Goal: Task Accomplishment & Management: Use online tool/utility

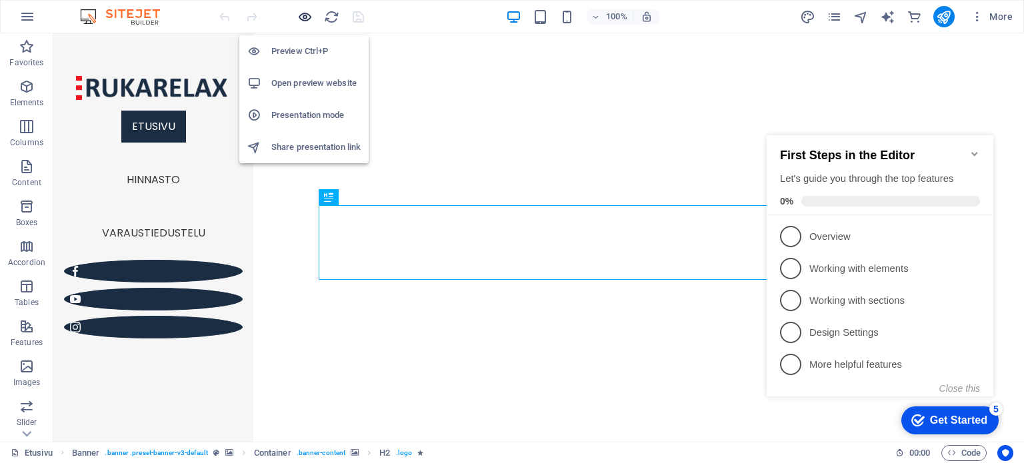
click at [302, 18] on icon "button" at bounding box center [304, 16] width 15 height 15
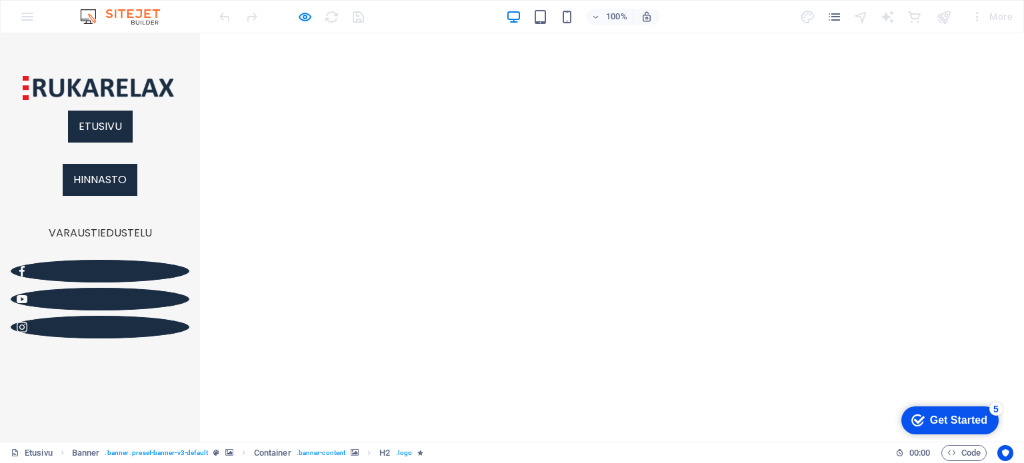
click at [109, 196] on link "Hinnasto" at bounding box center [100, 180] width 75 height 32
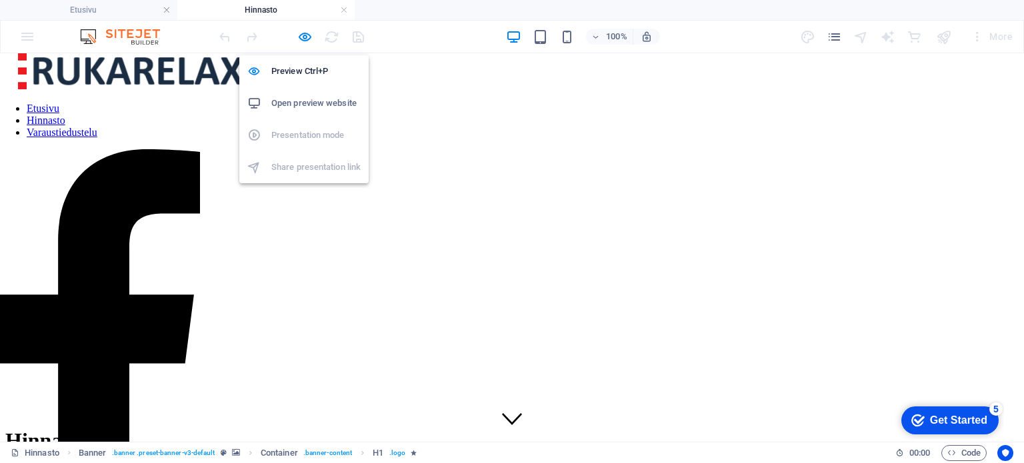
click at [301, 101] on h6 "Open preview website" at bounding box center [315, 103] width 89 height 16
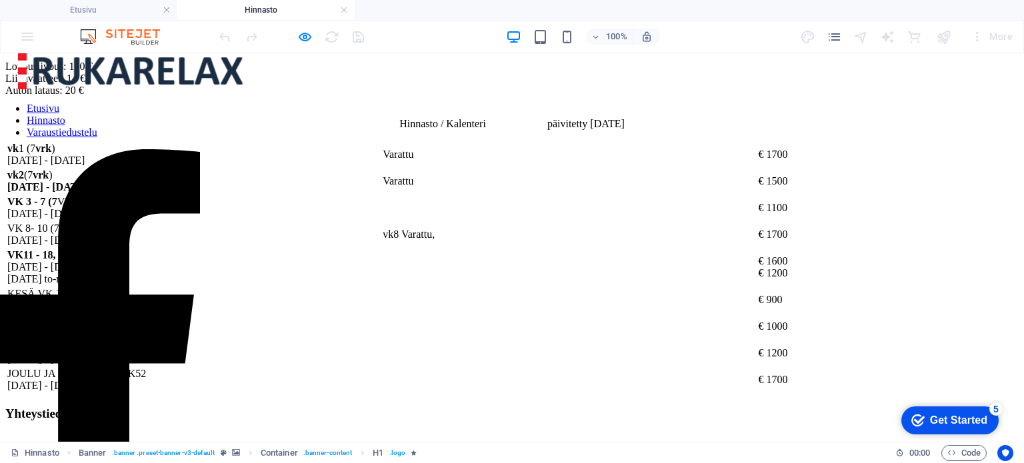
scroll to position [693, 0]
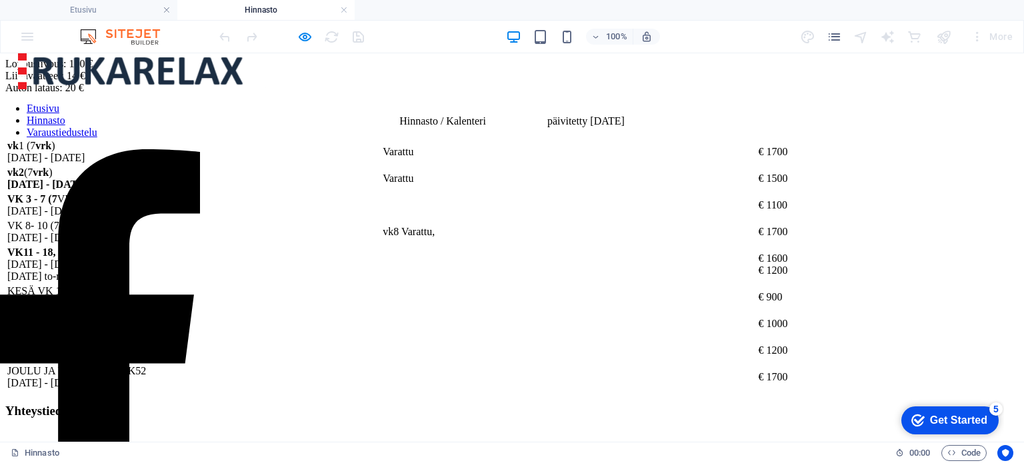
click at [557, 213] on div "vk 1 (7 vrk ) [DATE] - [DATE] [GEOGRAPHIC_DATA] € 1700 vk 2 (7 vrk ) [DATE] - […" at bounding box center [511, 264] width 1013 height 253
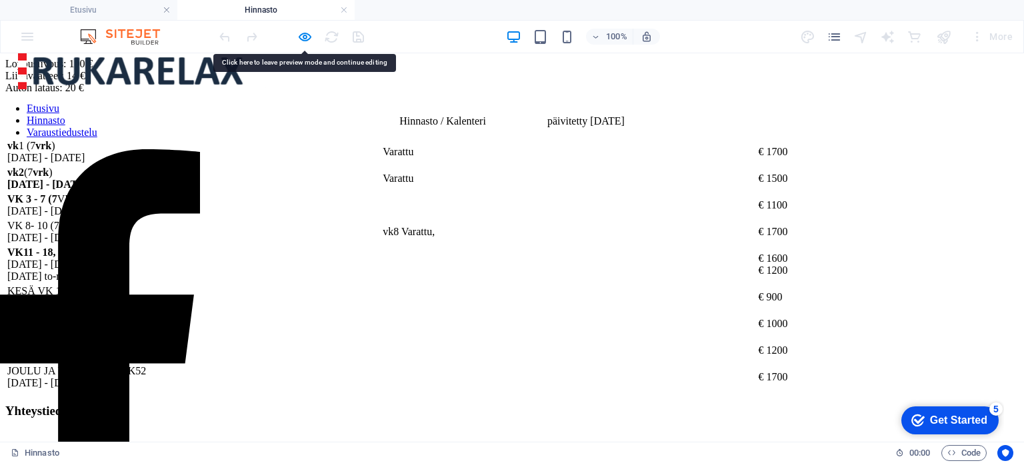
click at [557, 213] on div "vk 1 (7 vrk ) [DATE] - [DATE] [GEOGRAPHIC_DATA] € 1700 vk 2 (7 vrk ) [DATE] - […" at bounding box center [511, 264] width 1013 height 253
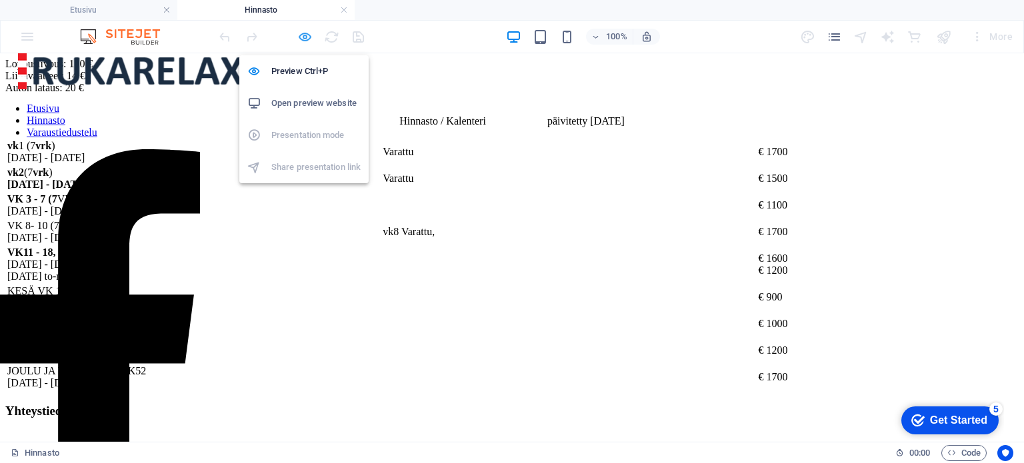
click at [307, 35] on icon "button" at bounding box center [304, 36] width 15 height 15
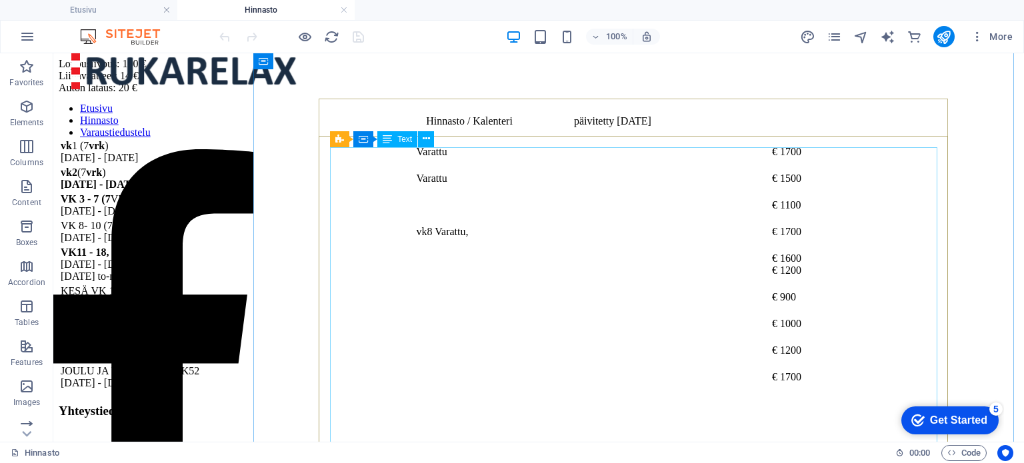
click at [587, 210] on div "vk 1 (7 vrk ) [DATE] - [DATE] [GEOGRAPHIC_DATA] € 1700 vk 2 (7 vrk ) [DATE] - […" at bounding box center [539, 264] width 960 height 253
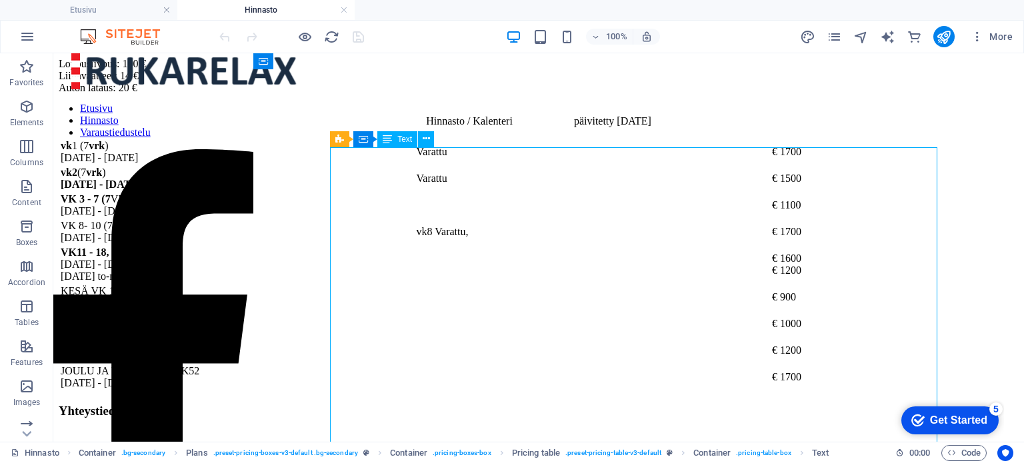
click at [587, 210] on div "vk 1 (7 vrk ) [DATE] - [DATE] [GEOGRAPHIC_DATA] € 1700 vk 2 (7 vrk ) [DATE] - […" at bounding box center [539, 264] width 960 height 253
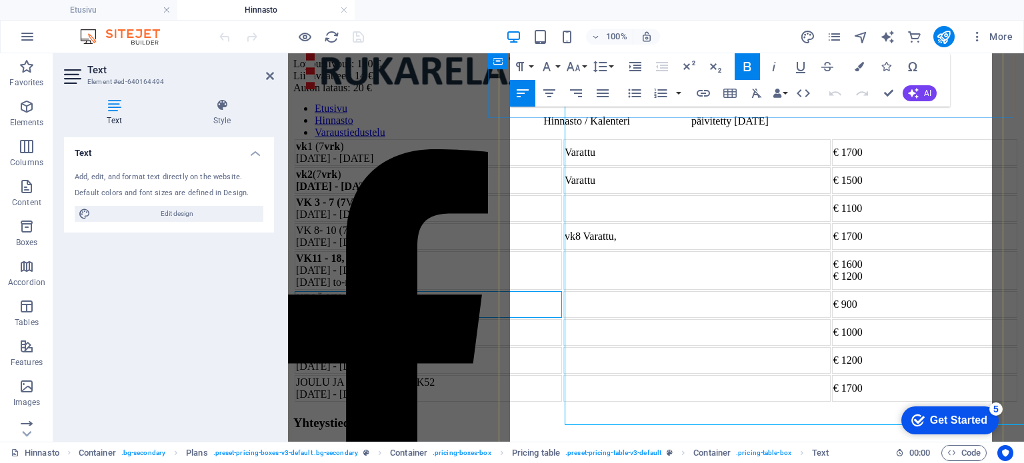
scroll to position [819, 0]
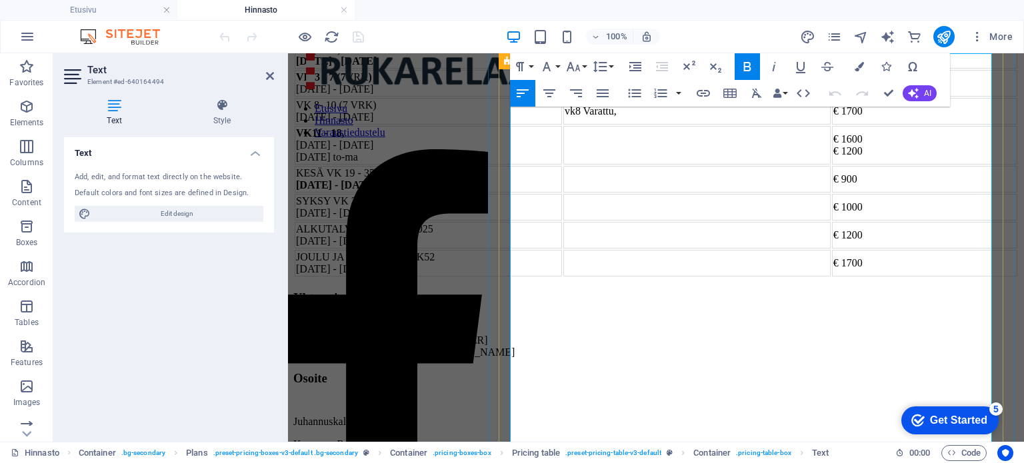
click at [736, 69] on td "Varattu" at bounding box center [696, 55] width 267 height 27
click at [756, 165] on td at bounding box center [696, 145] width 267 height 39
click at [706, 165] on td at bounding box center [696, 145] width 267 height 39
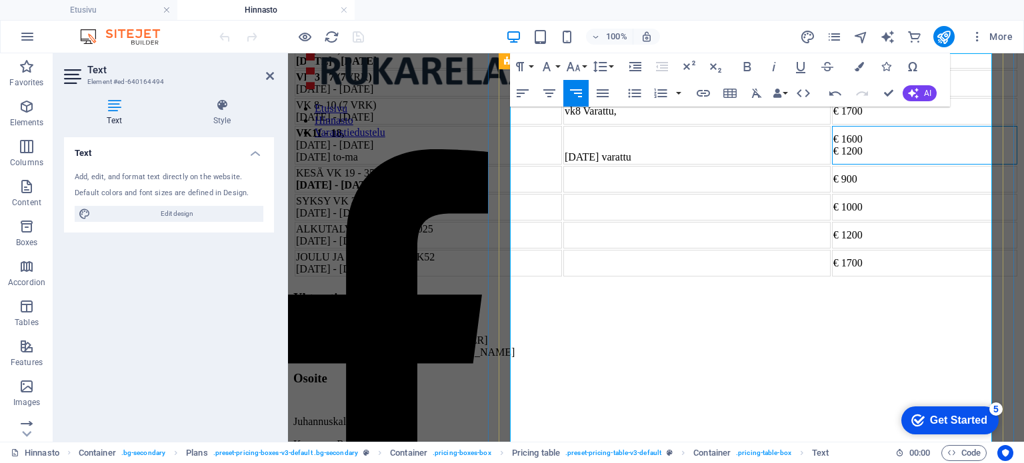
click at [955, 165] on td "€ 1600 € 1200" at bounding box center [924, 145] width 185 height 39
click at [413, 31] on div "100% More" at bounding box center [617, 36] width 801 height 21
click at [270, 77] on icon at bounding box center [270, 76] width 8 height 11
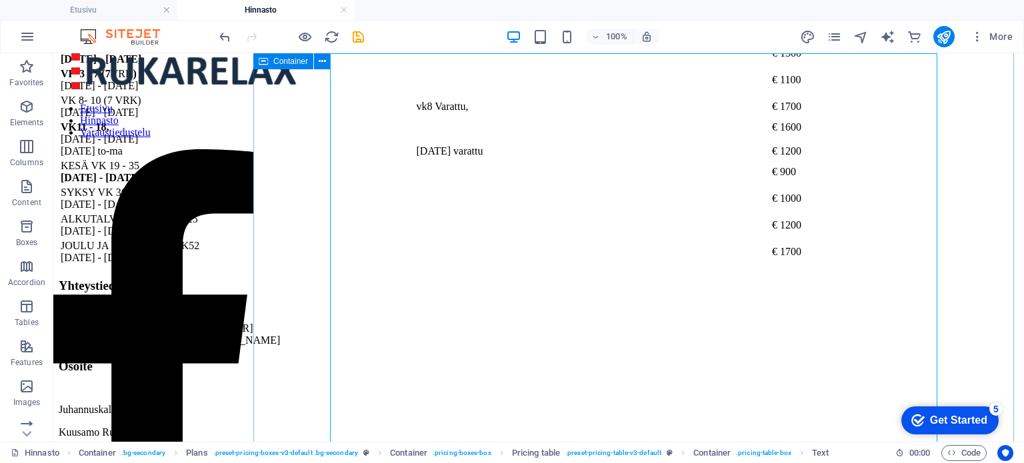
scroll to position [787, 0]
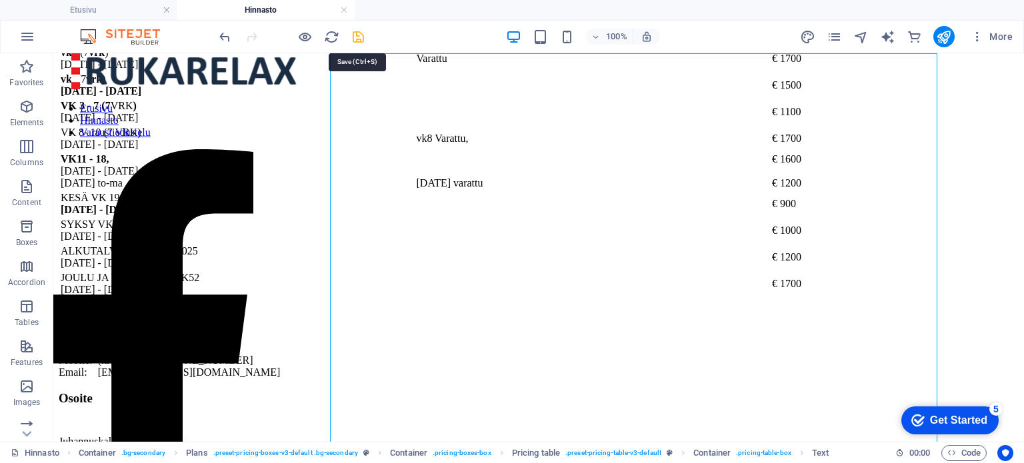
click at [358, 34] on icon "save" at bounding box center [358, 36] width 15 height 15
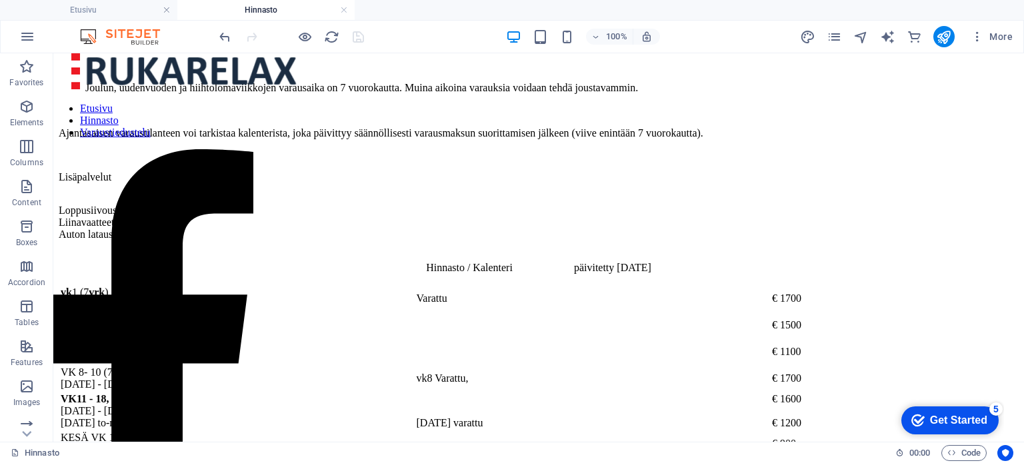
scroll to position [571, 0]
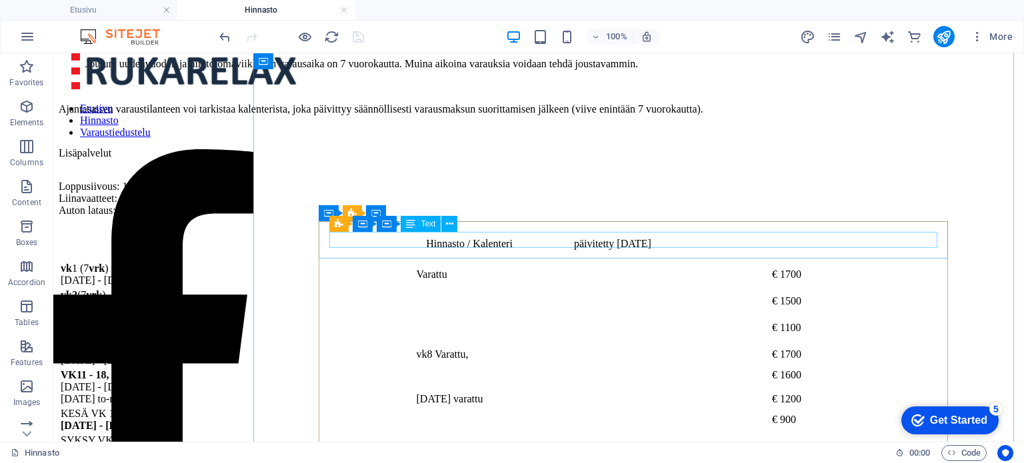
click at [744, 241] on div "Hinnasto / Kalenteri päivitetty [DATE]" at bounding box center [539, 244] width 960 height 12
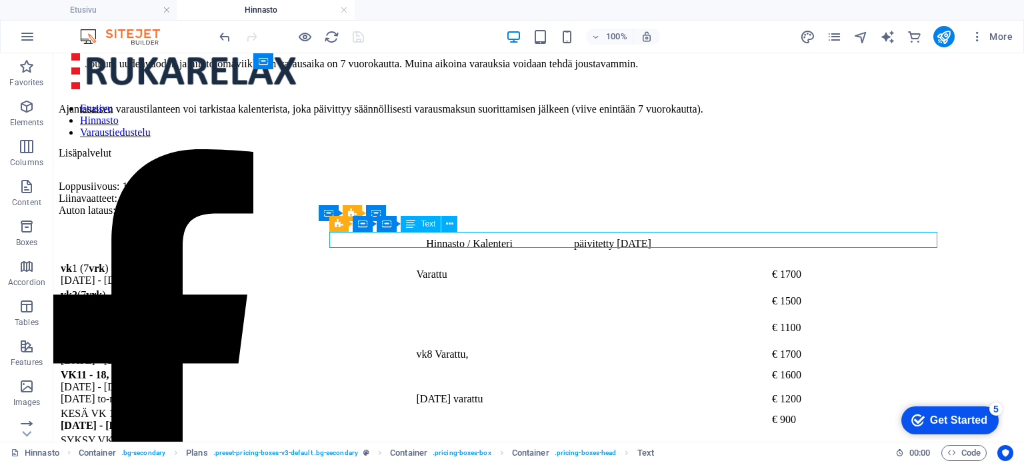
click at [744, 241] on div "Hinnasto / Kalenteri päivitetty [DATE]" at bounding box center [539, 244] width 960 height 12
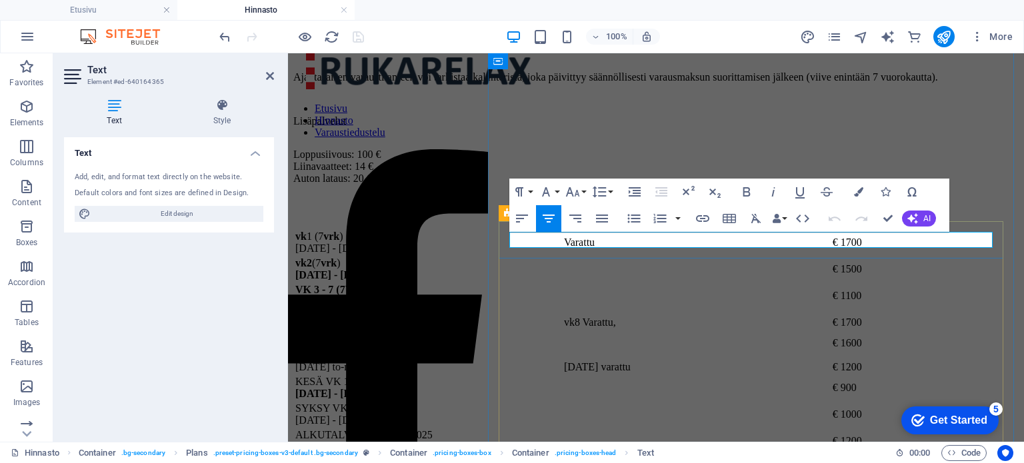
click at [853, 218] on p "Hinnasto / Kalenteri päivitetty [DATE]" at bounding box center [655, 212] width 725 height 12
click at [269, 79] on icon at bounding box center [270, 76] width 8 height 11
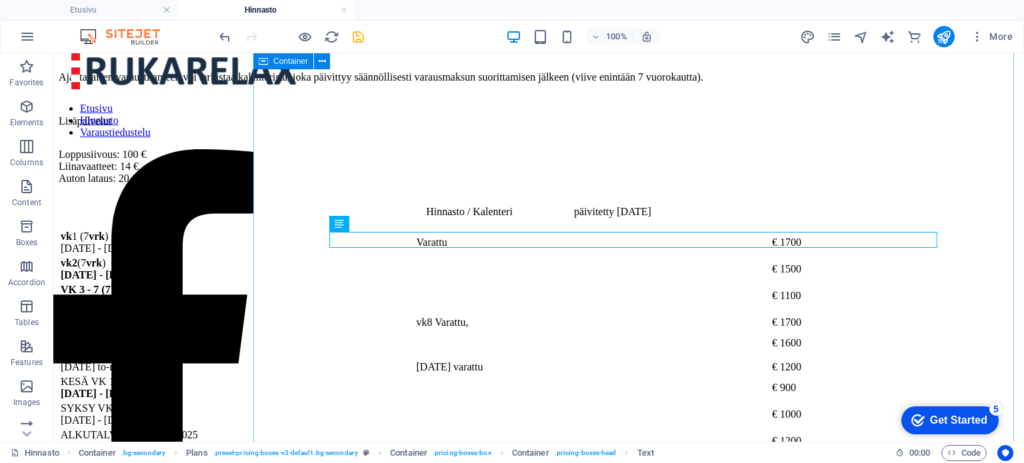
scroll to position [571, 0]
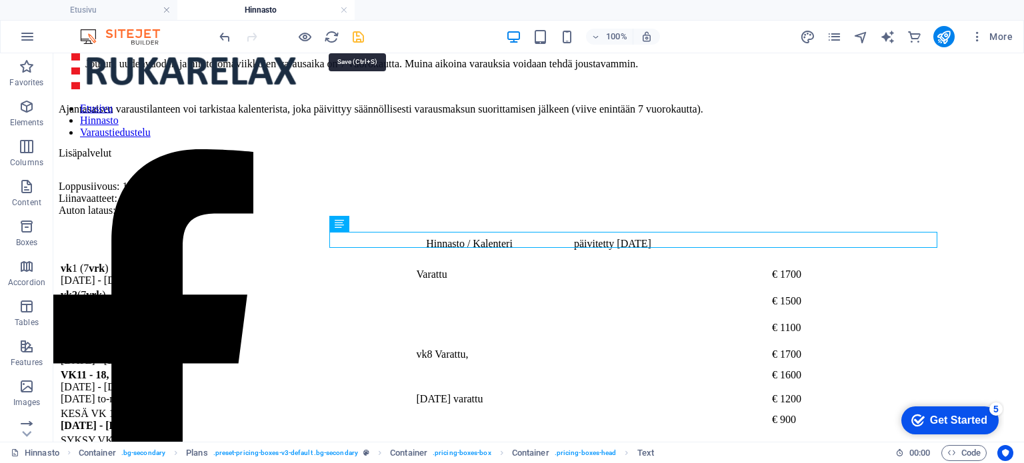
click at [361, 35] on icon "save" at bounding box center [358, 36] width 15 height 15
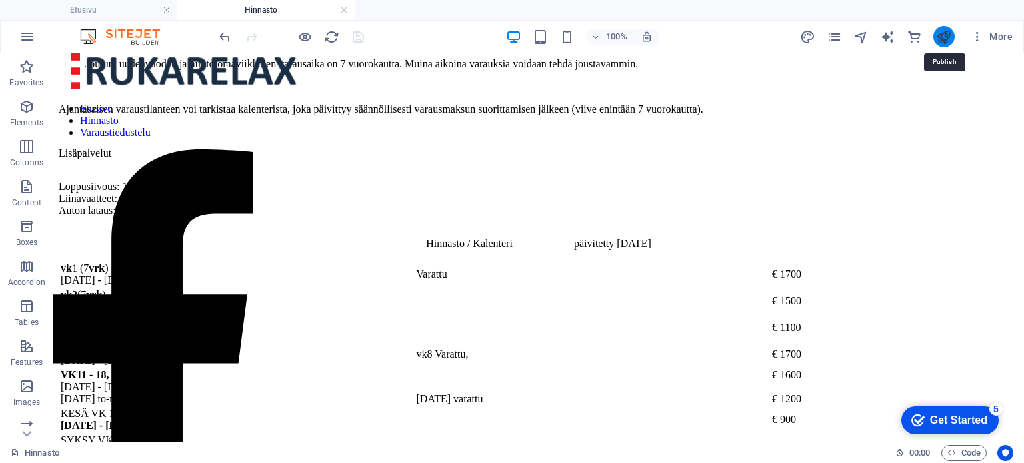
click at [945, 33] on icon "publish" at bounding box center [943, 36] width 15 height 15
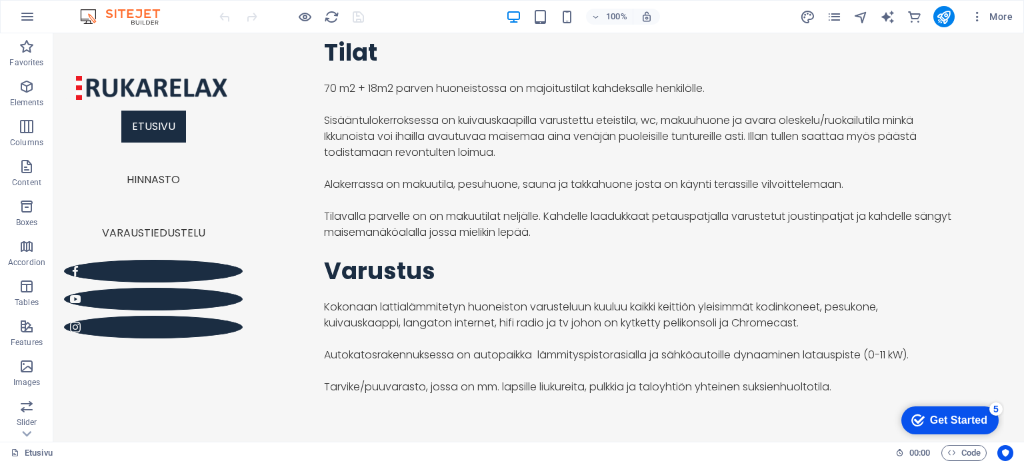
scroll to position [1216, 0]
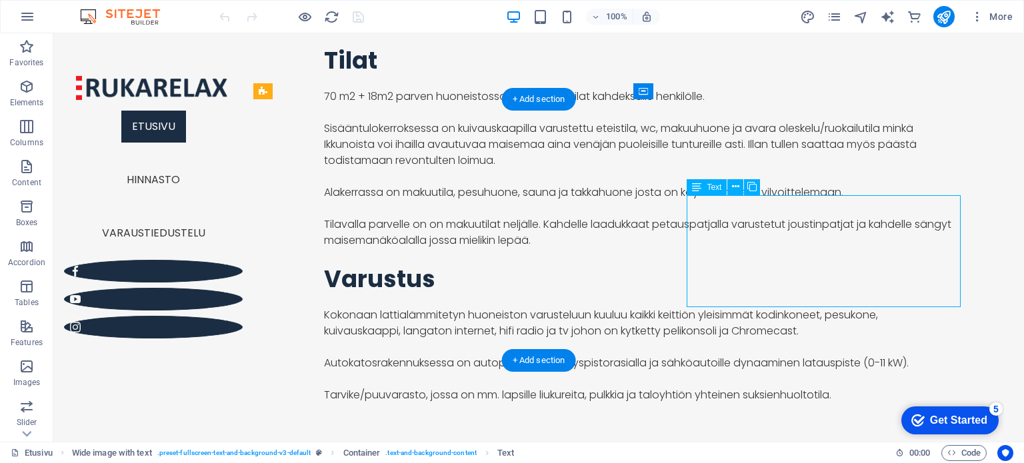
click at [735, 189] on icon at bounding box center [735, 187] width 7 height 14
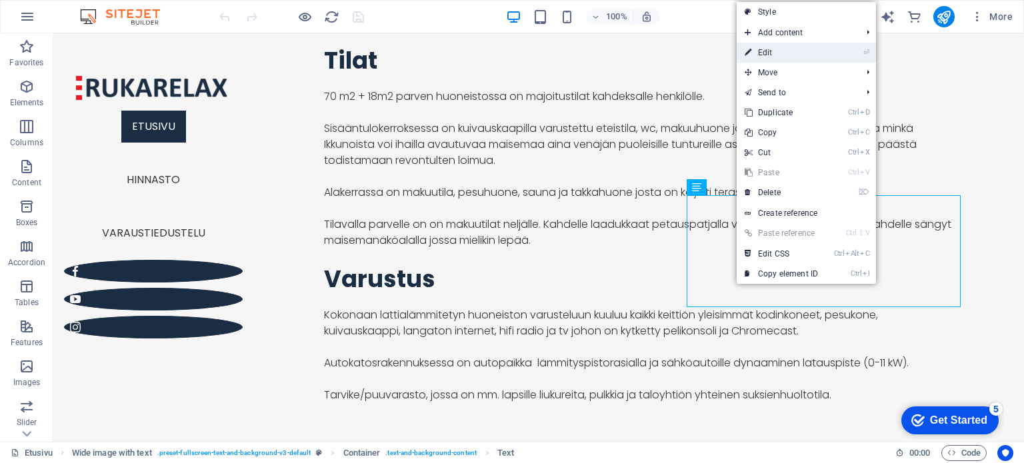
click at [777, 53] on link "⏎ Edit" at bounding box center [781, 53] width 89 height 20
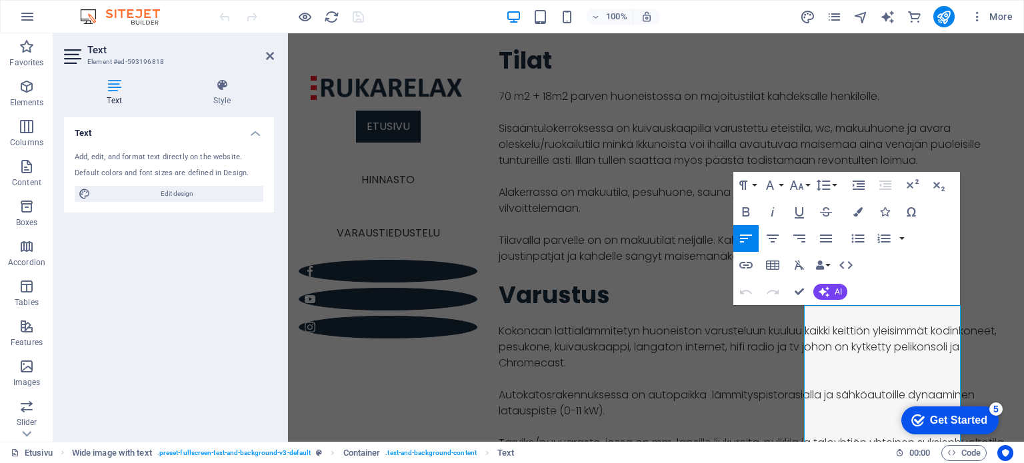
scroll to position [1294, 0]
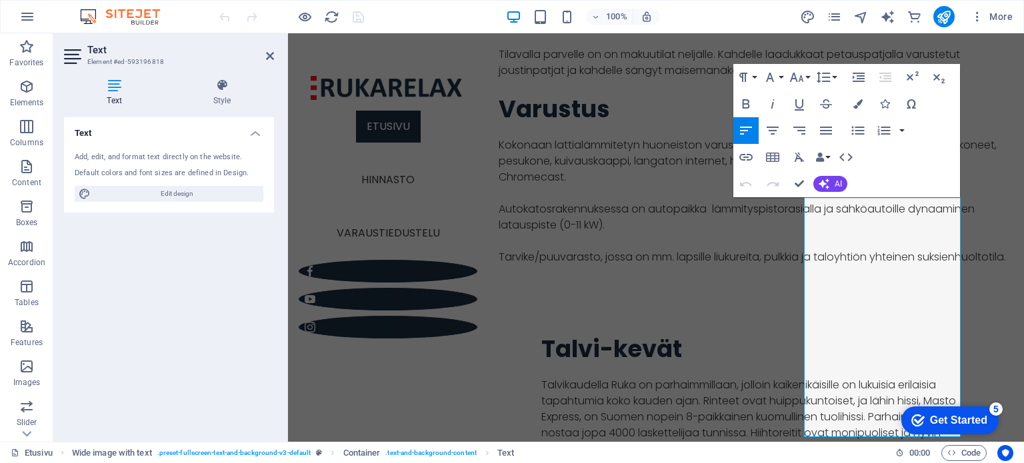
scroll to position [1405, 0]
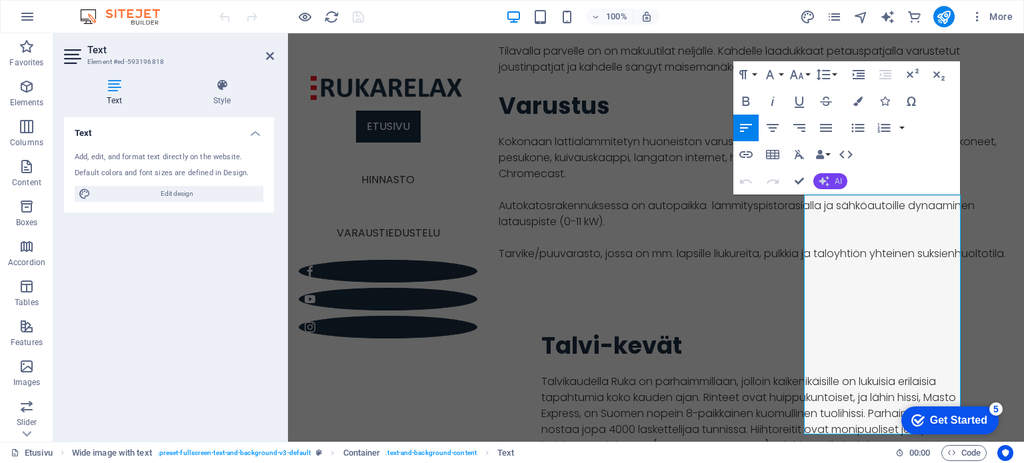
click at [828, 185] on icon "button" at bounding box center [824, 181] width 11 height 11
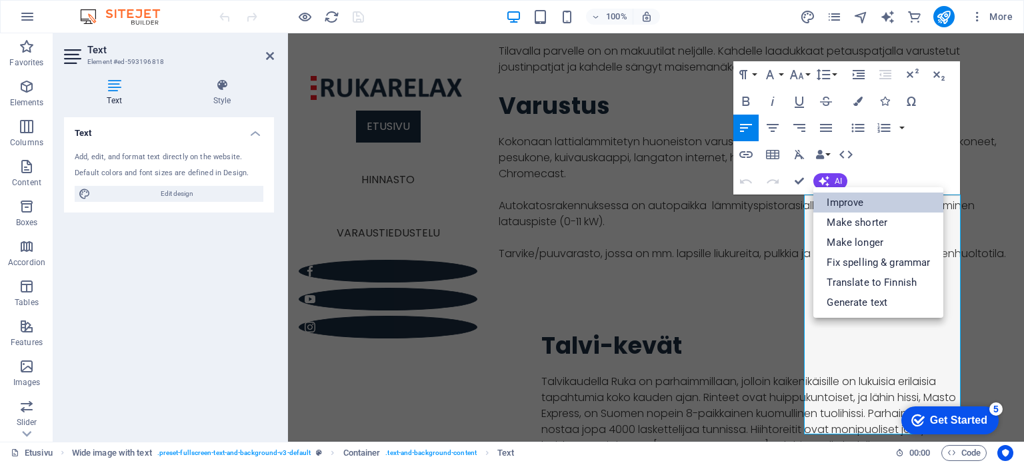
click at [847, 204] on link "Improve" at bounding box center [878, 203] width 130 height 20
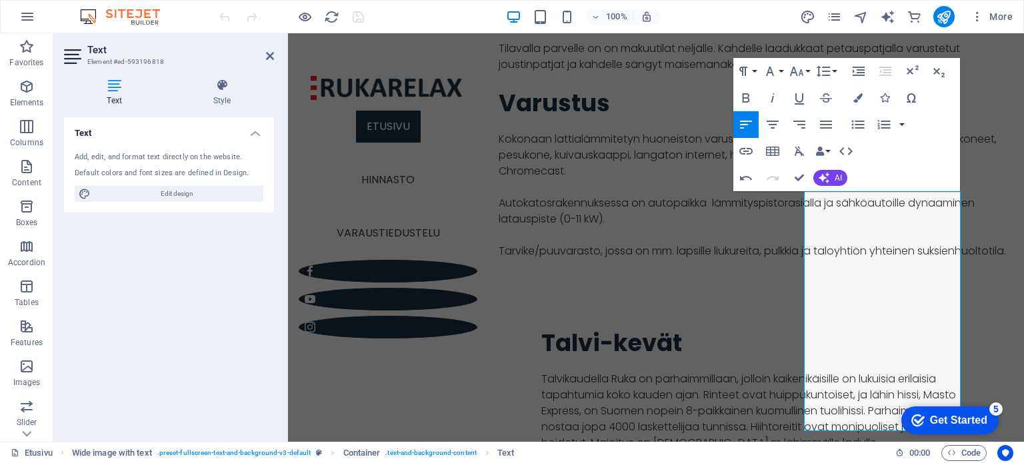
scroll to position [1401, 0]
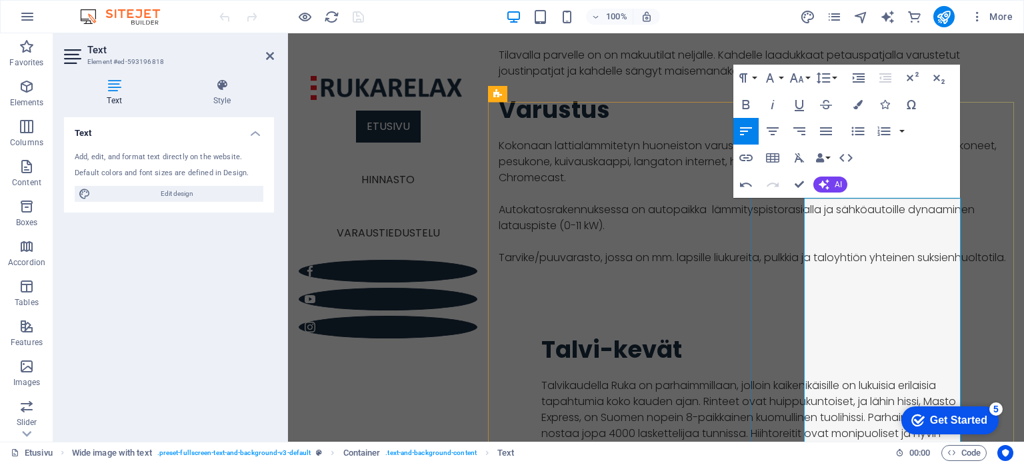
click at [826, 183] on icon "button" at bounding box center [824, 184] width 11 height 11
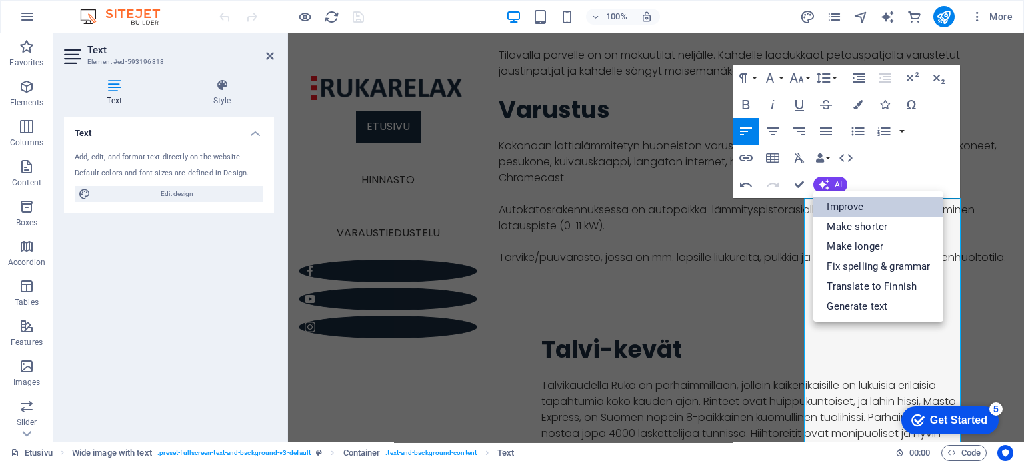
click at [837, 203] on link "Improve" at bounding box center [878, 207] width 130 height 20
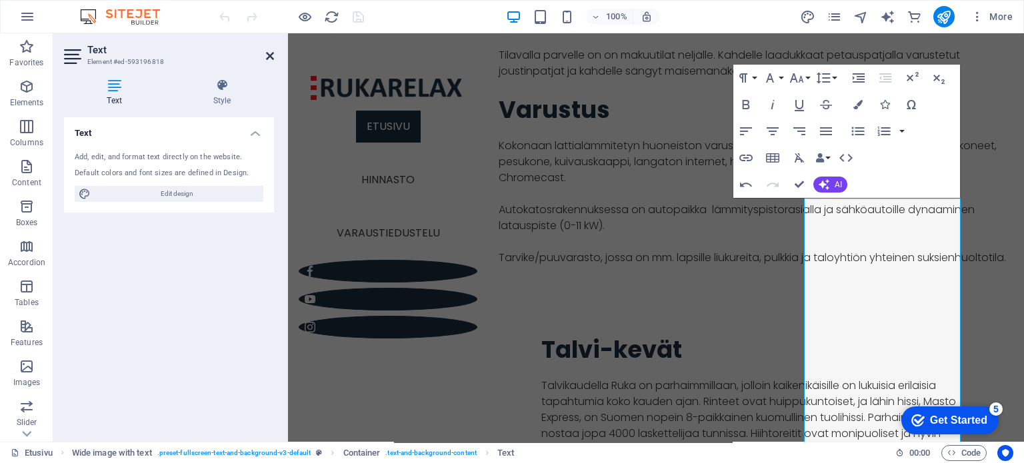
click at [267, 53] on icon at bounding box center [270, 56] width 8 height 11
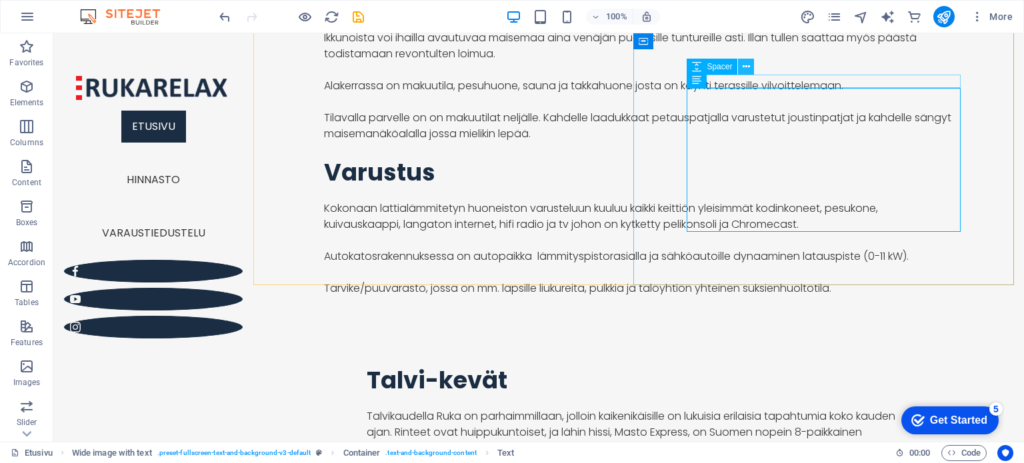
click at [746, 67] on icon at bounding box center [746, 67] width 7 height 14
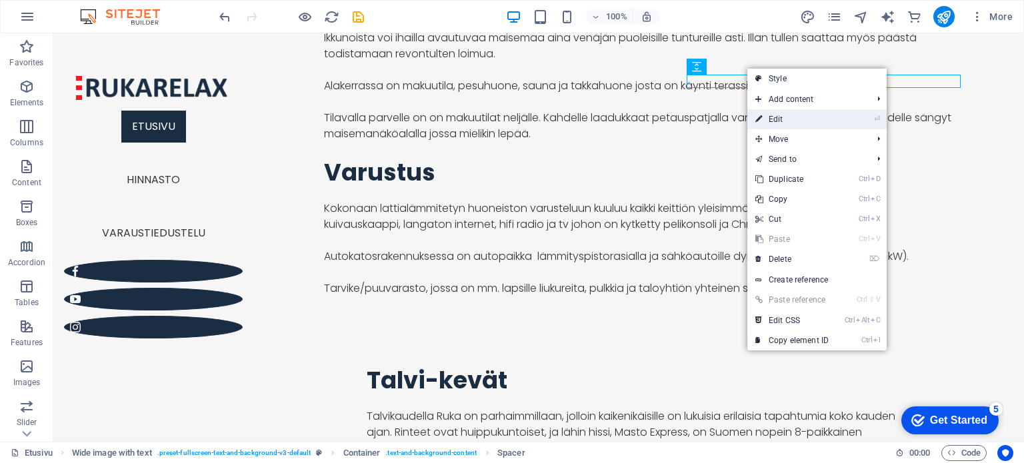
click at [769, 118] on link "⏎ Edit" at bounding box center [791, 119] width 89 height 20
select select "px"
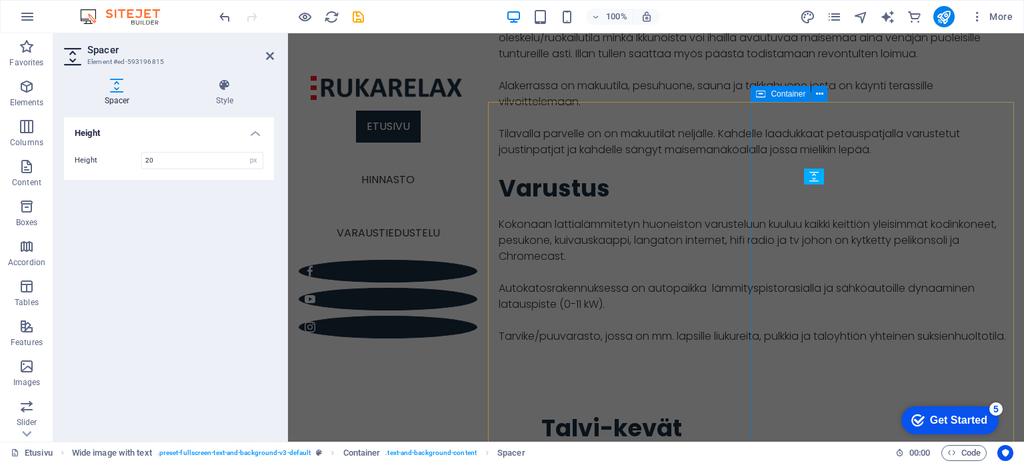
scroll to position [1401, 0]
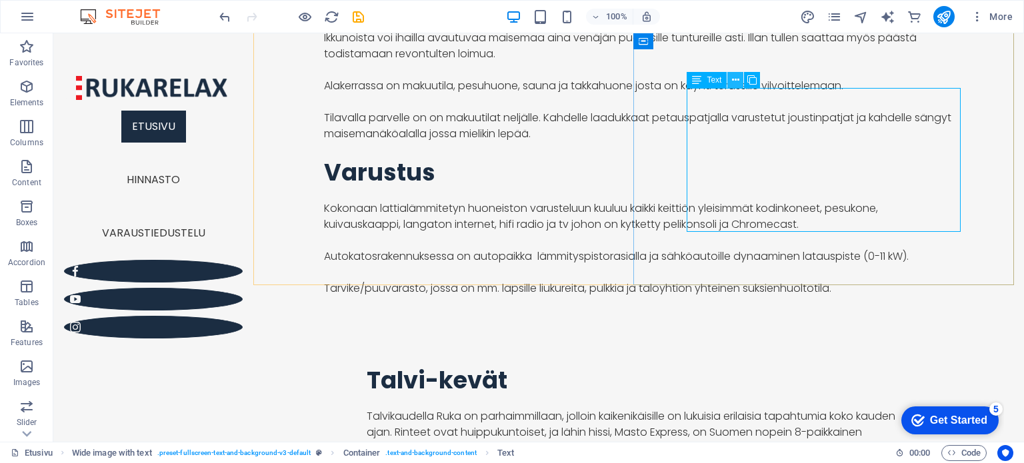
click at [734, 77] on icon at bounding box center [735, 80] width 7 height 14
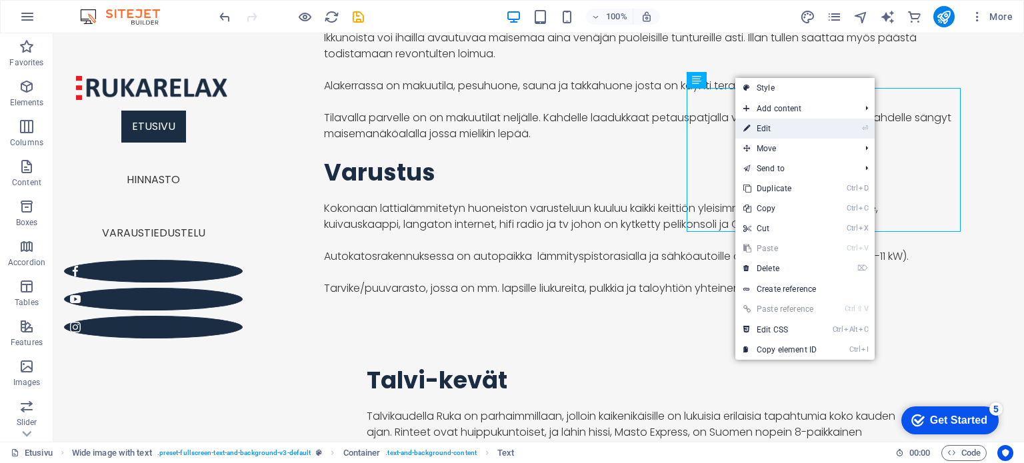
click at [755, 131] on link "⏎ Edit" at bounding box center [779, 129] width 89 height 20
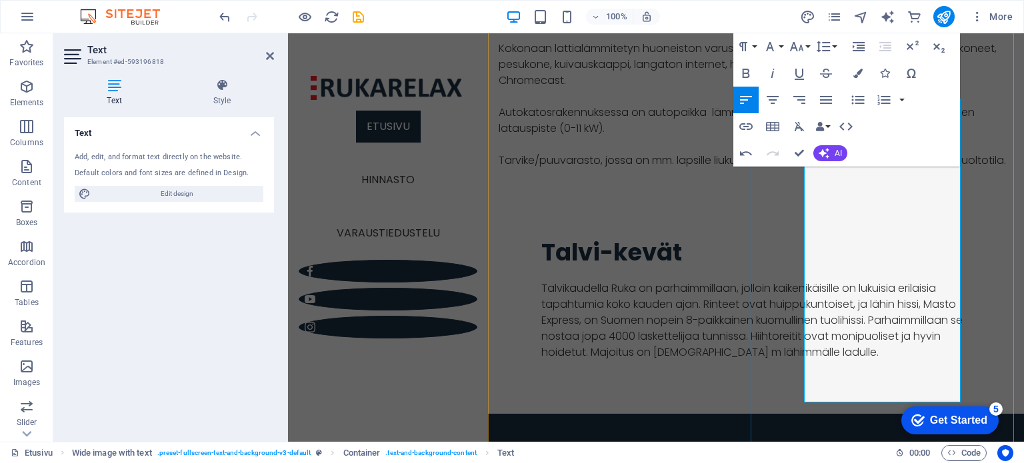
scroll to position [1501, 0]
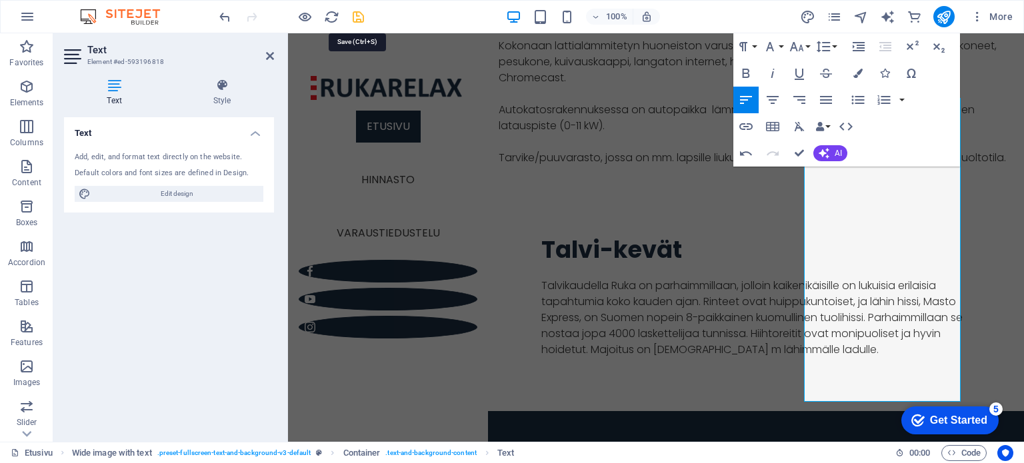
click at [359, 13] on icon "save" at bounding box center [358, 16] width 15 height 15
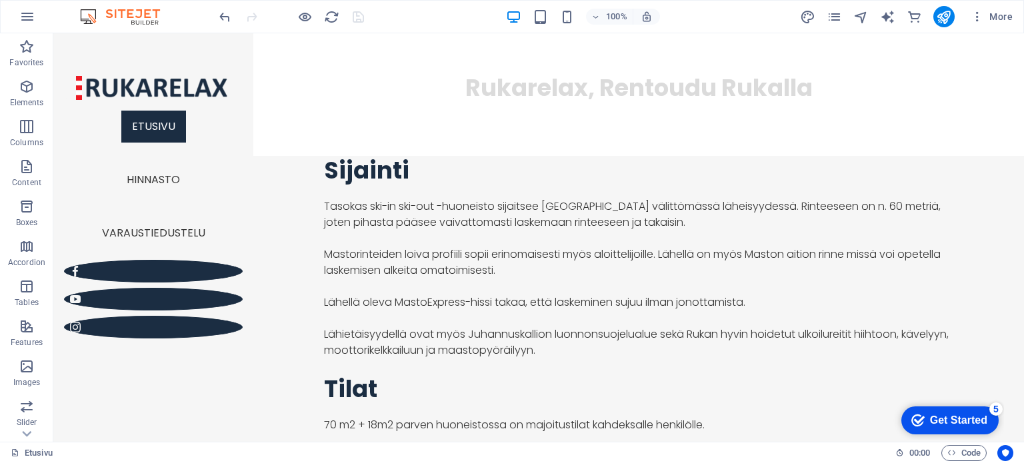
scroll to position [0, 0]
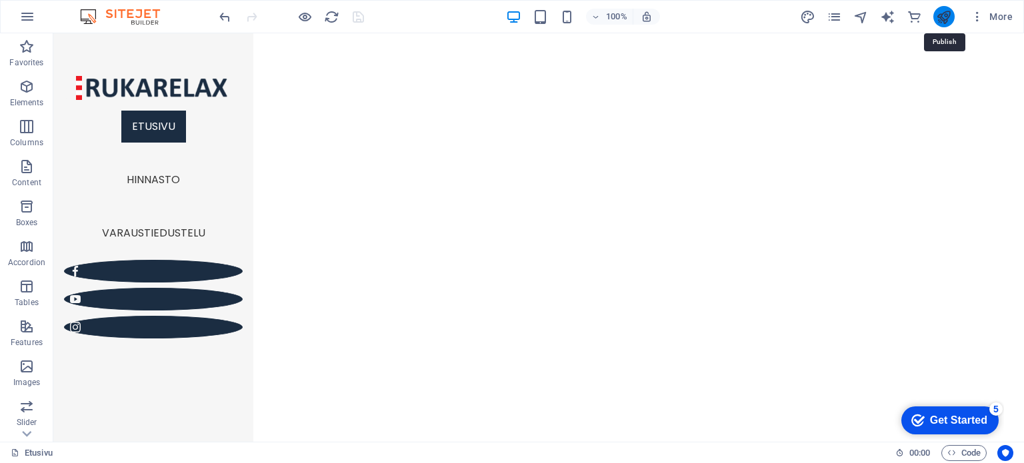
click at [946, 17] on icon "publish" at bounding box center [943, 16] width 15 height 15
